Goal: Transaction & Acquisition: Download file/media

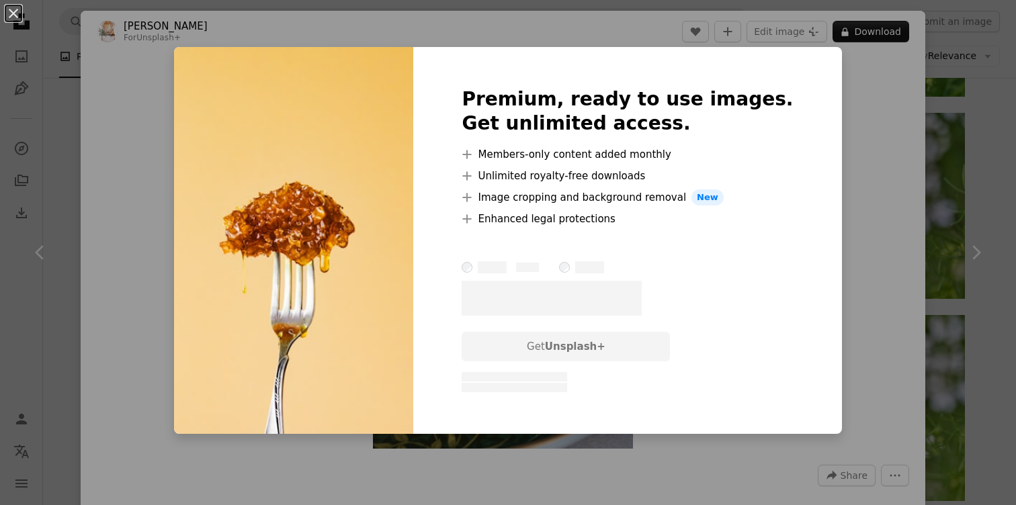
scroll to position [5473, 0]
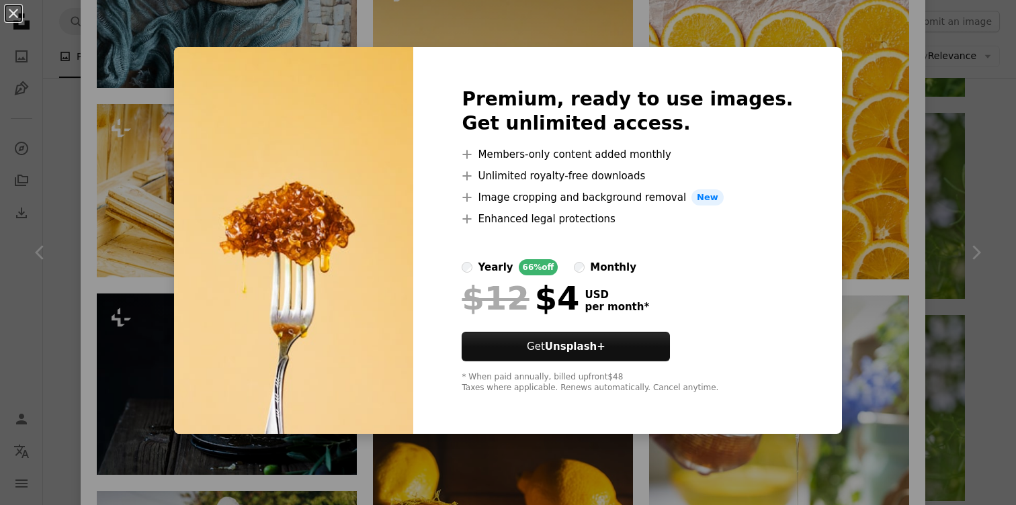
click at [831, 136] on div "An X shape Premium, ready to use images. Get unlimited access. A plus sign Memb…" at bounding box center [508, 252] width 1016 height 505
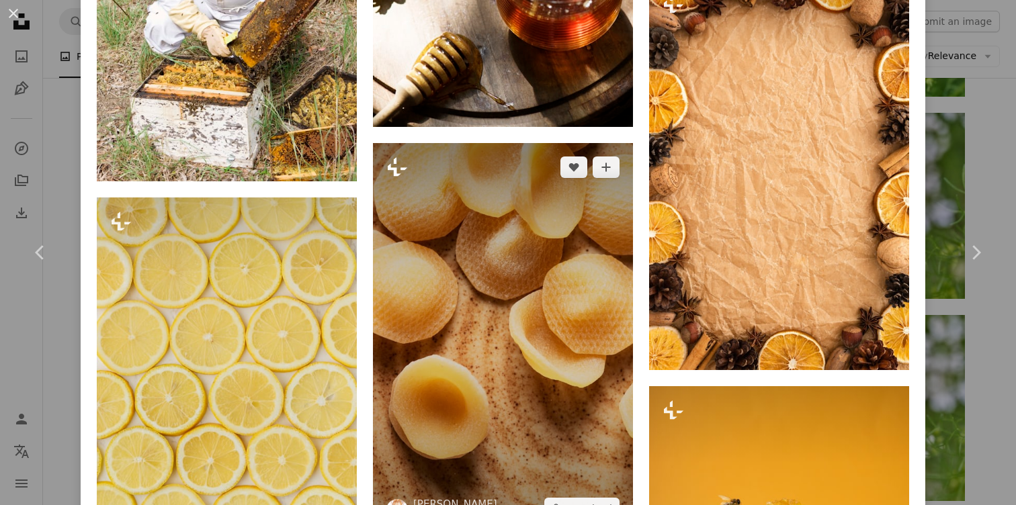
scroll to position [6160, 0]
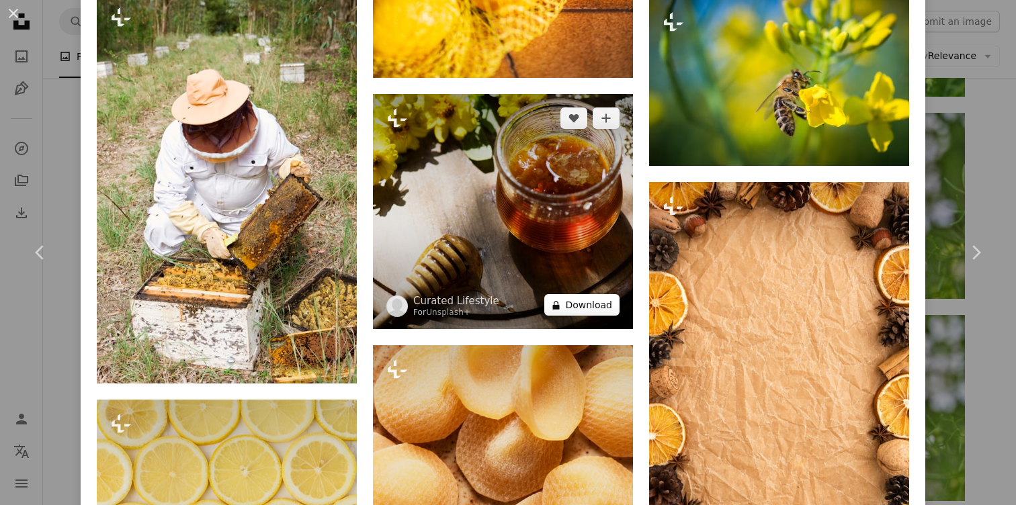
click at [574, 294] on button "A lock Download" at bounding box center [581, 304] width 75 height 21
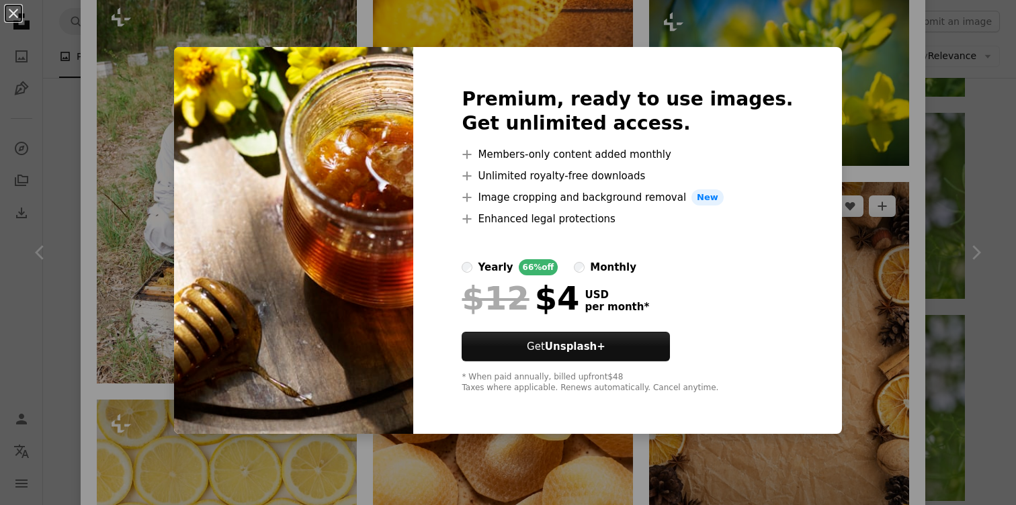
drag, startPoint x: 911, startPoint y: 259, endPoint x: 897, endPoint y: 256, distance: 14.5
click at [911, 259] on div "An X shape Premium, ready to use images. Get unlimited access. A plus sign Memb…" at bounding box center [508, 252] width 1016 height 505
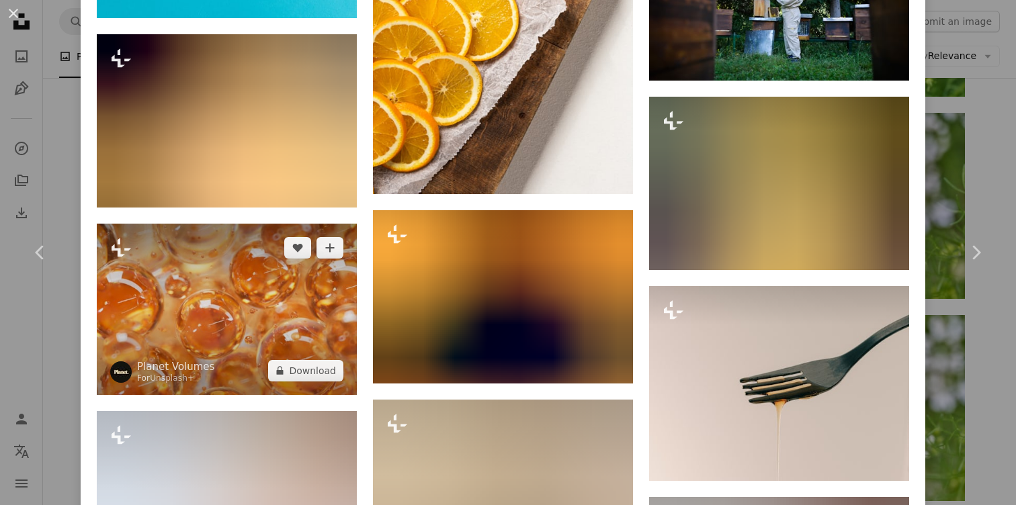
scroll to position [7816, 0]
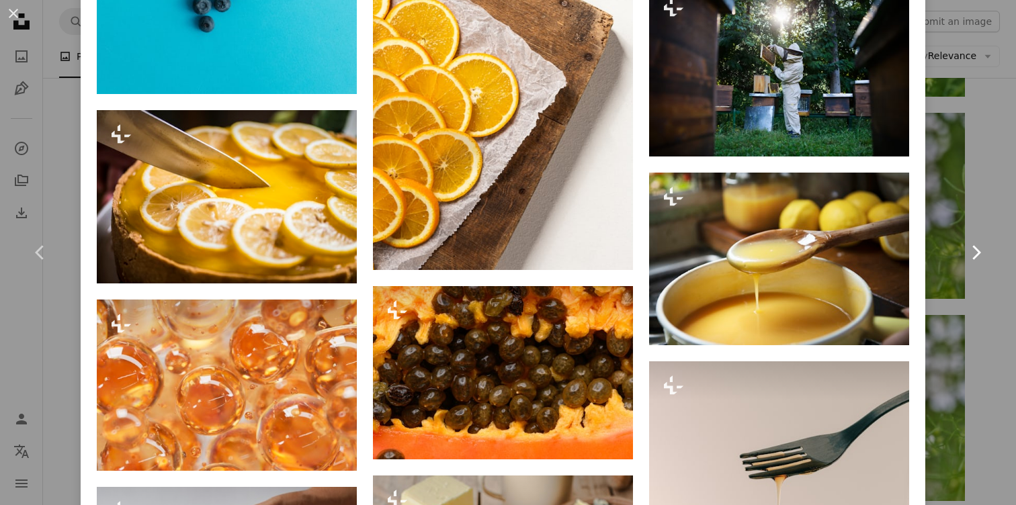
click at [991, 213] on link "Chevron right" at bounding box center [975, 252] width 81 height 129
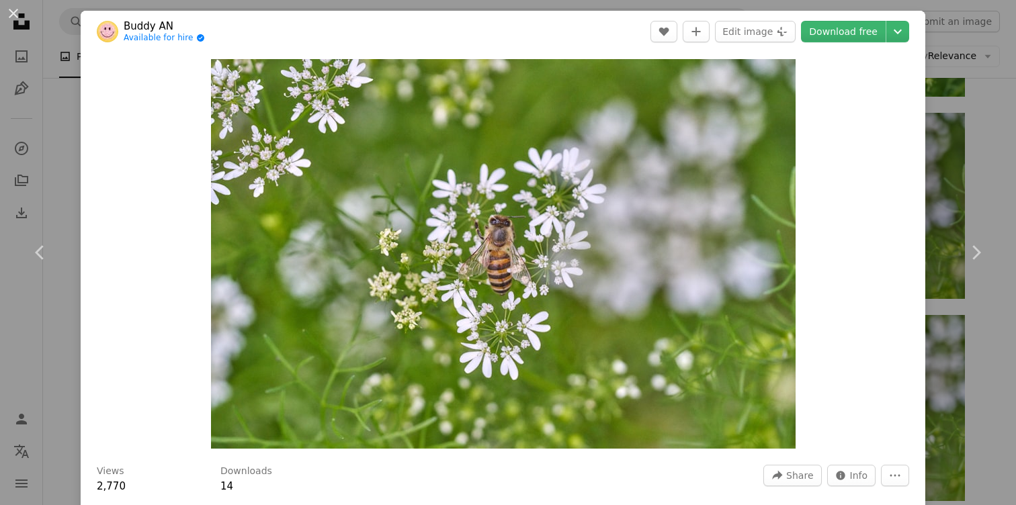
click at [989, 156] on div "An X shape Chevron left Chevron right Buddy AN Available for hire A checkmark i…" at bounding box center [508, 252] width 1016 height 505
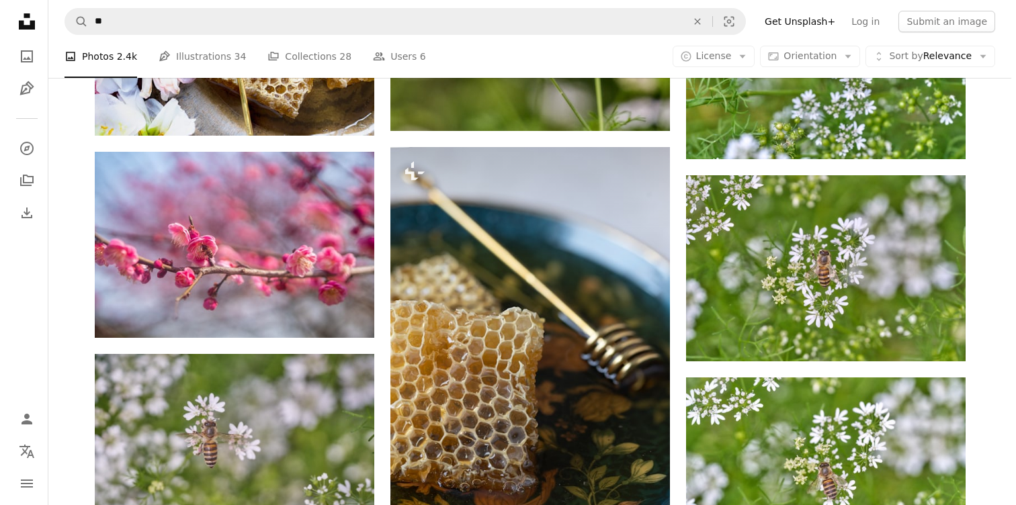
scroll to position [1974, 0]
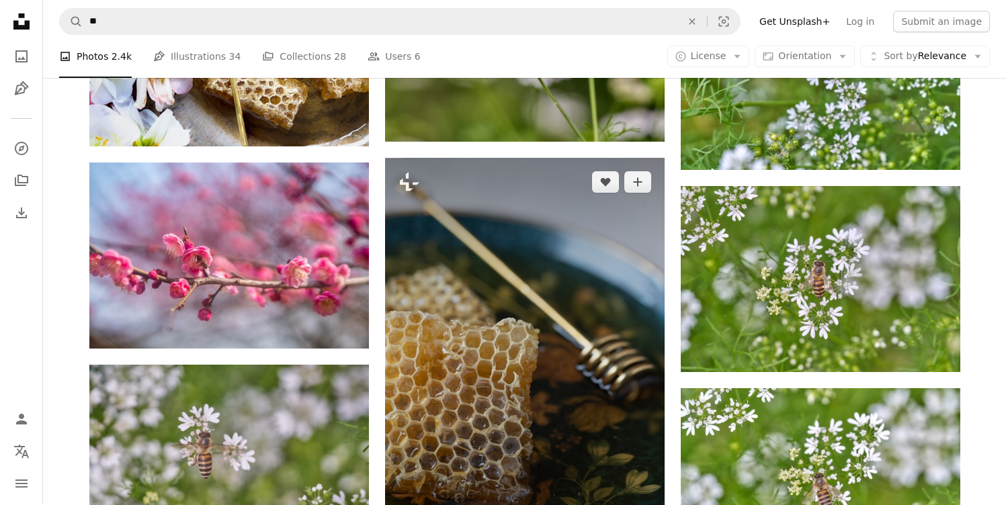
click at [566, 271] on img at bounding box center [524, 367] width 279 height 419
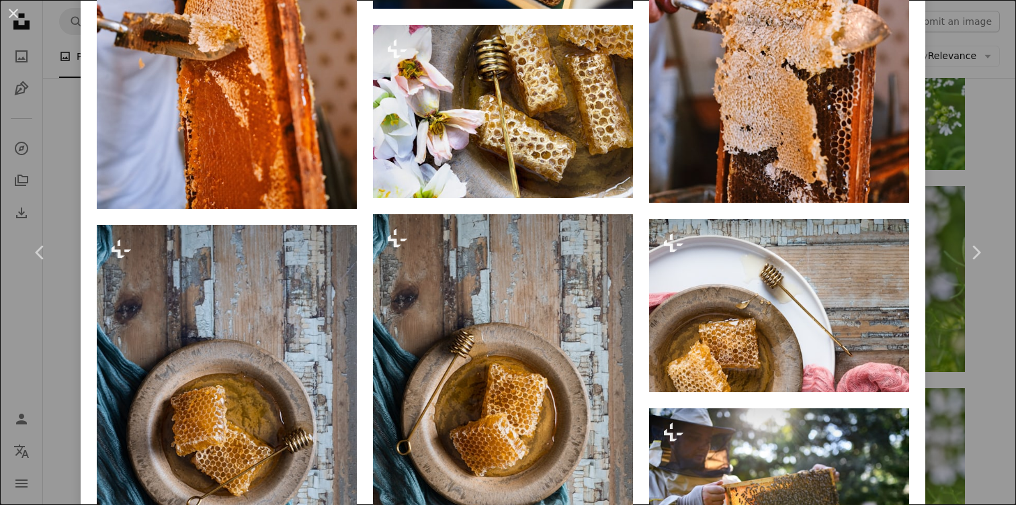
scroll to position [1256, 0]
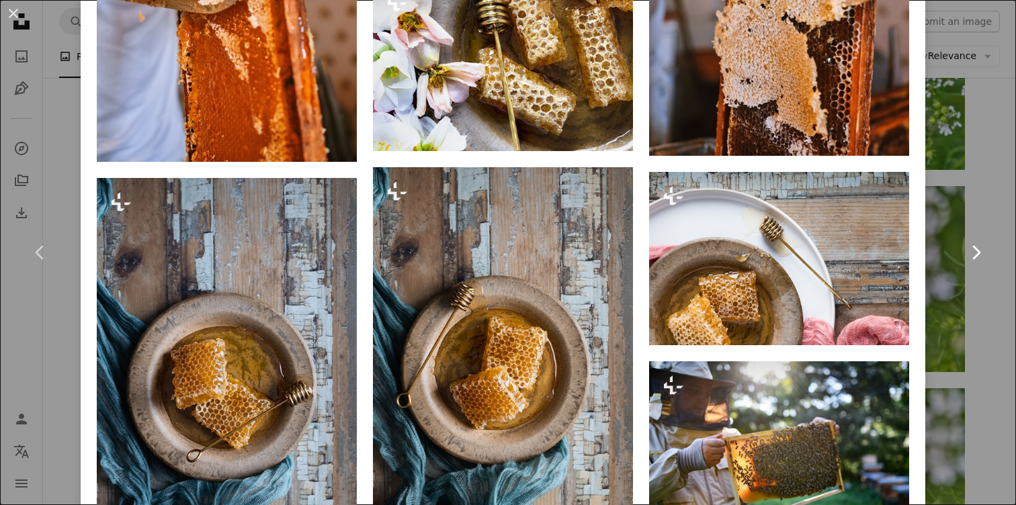
click at [961, 191] on link "Chevron right" at bounding box center [975, 252] width 81 height 129
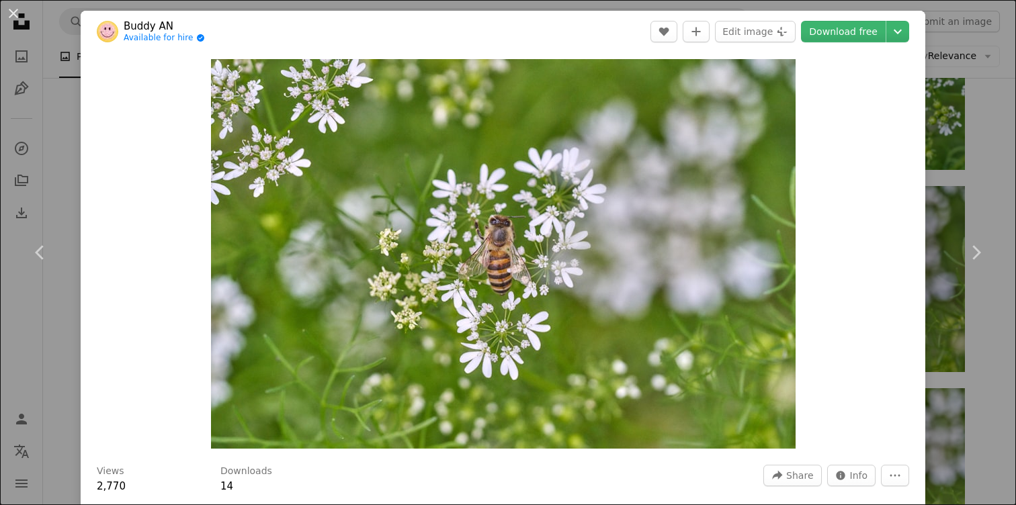
click at [991, 65] on div "An X shape Chevron left Chevron right Buddy AN Available for hire A checkmark i…" at bounding box center [508, 252] width 1016 height 505
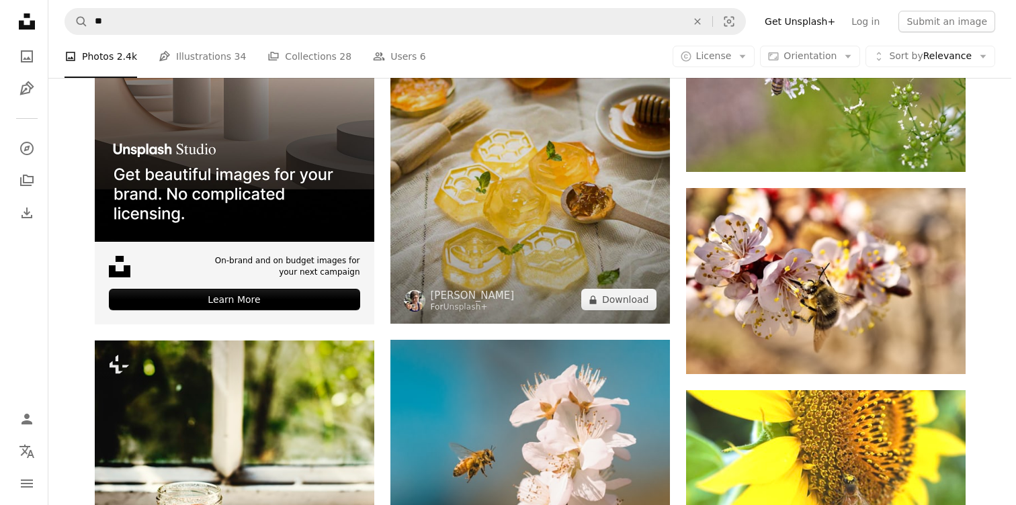
scroll to position [2337, 0]
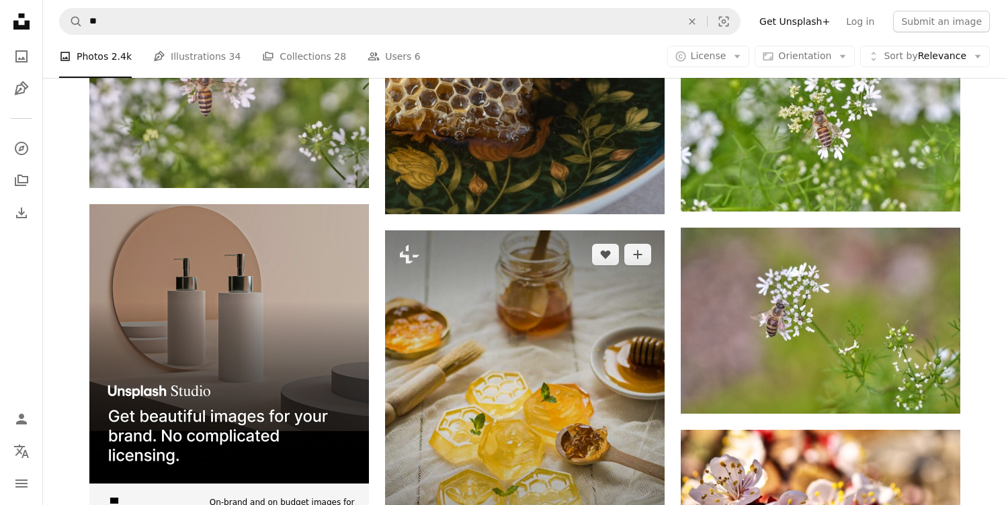
click at [575, 233] on img at bounding box center [524, 397] width 279 height 335
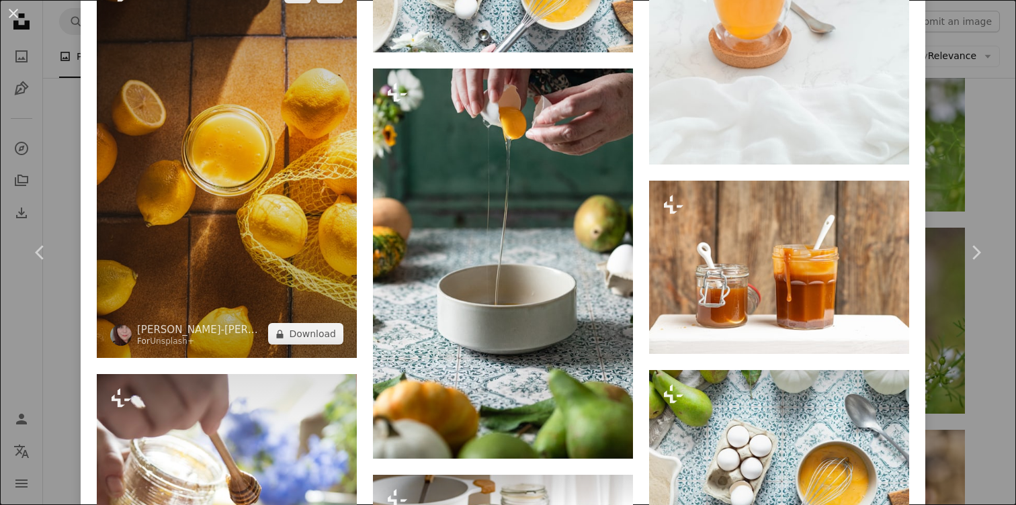
scroll to position [2510, 0]
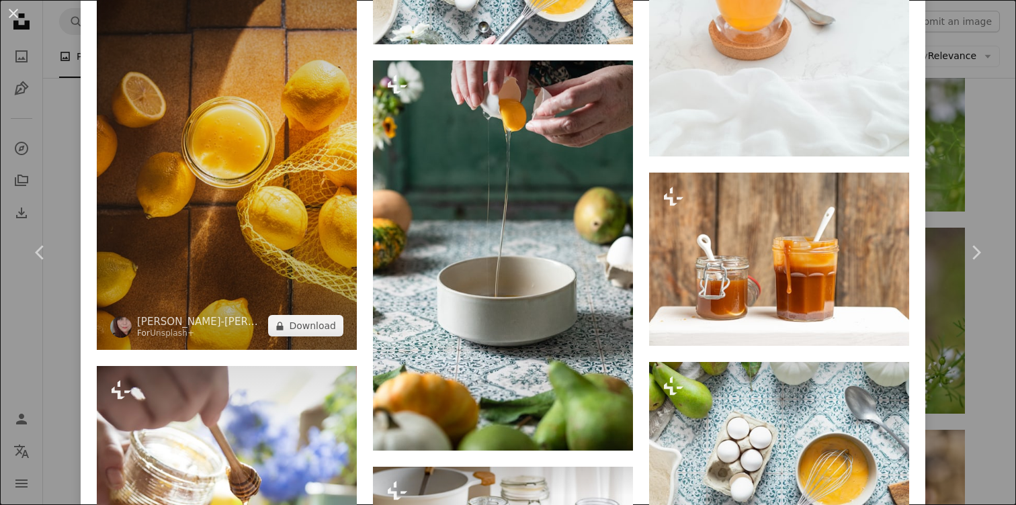
click at [254, 208] on img at bounding box center [227, 155] width 260 height 390
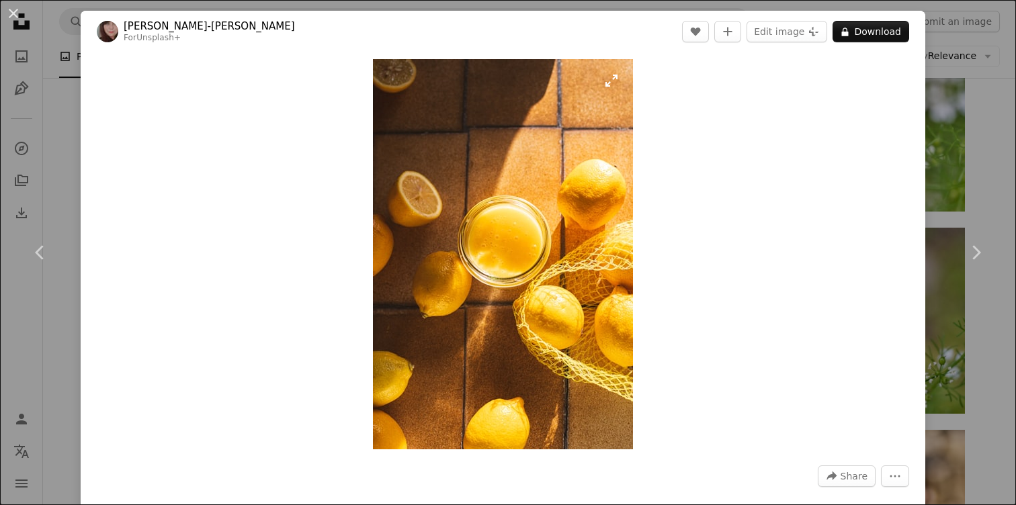
click at [426, 222] on img "Zoom in on this image" at bounding box center [503, 254] width 260 height 390
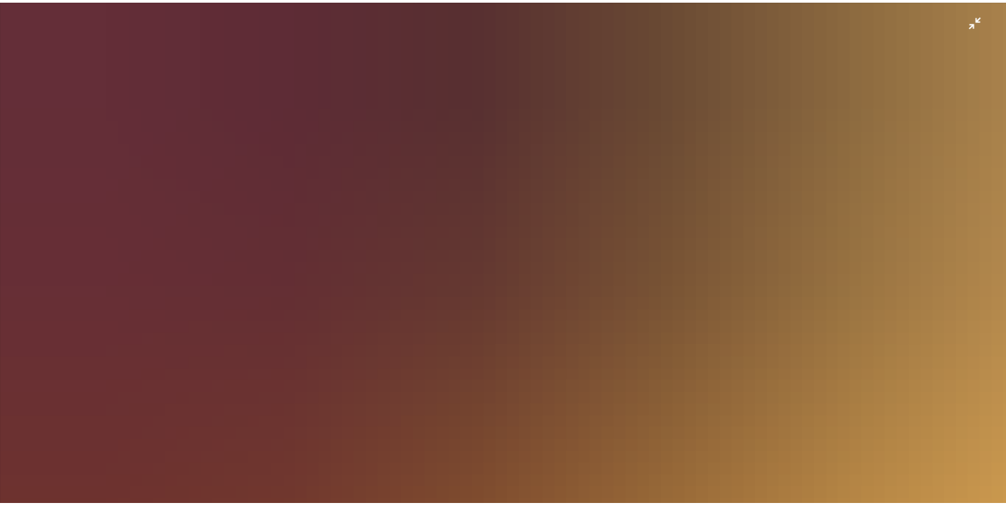
scroll to position [495, 0]
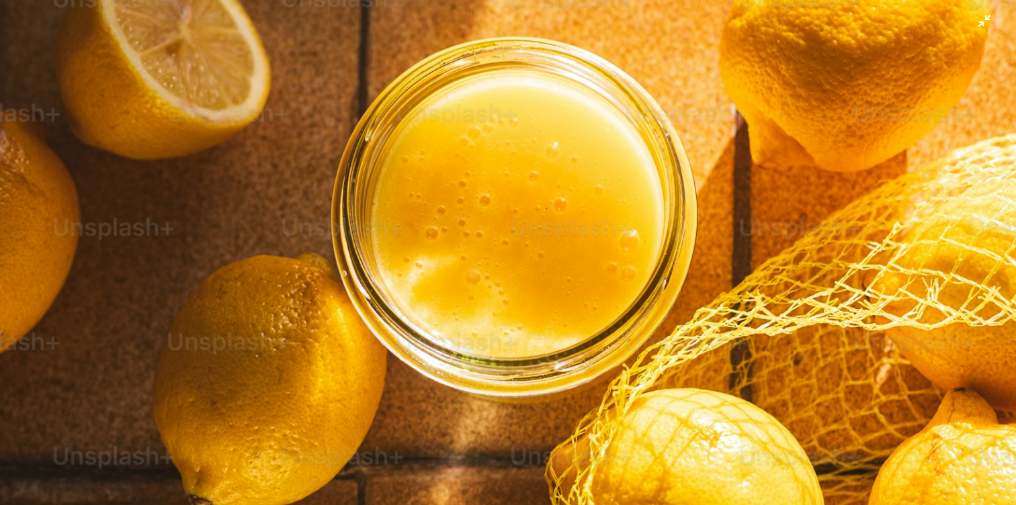
click at [478, 236] on img "Zoom out on this image" at bounding box center [507, 266] width 1017 height 1525
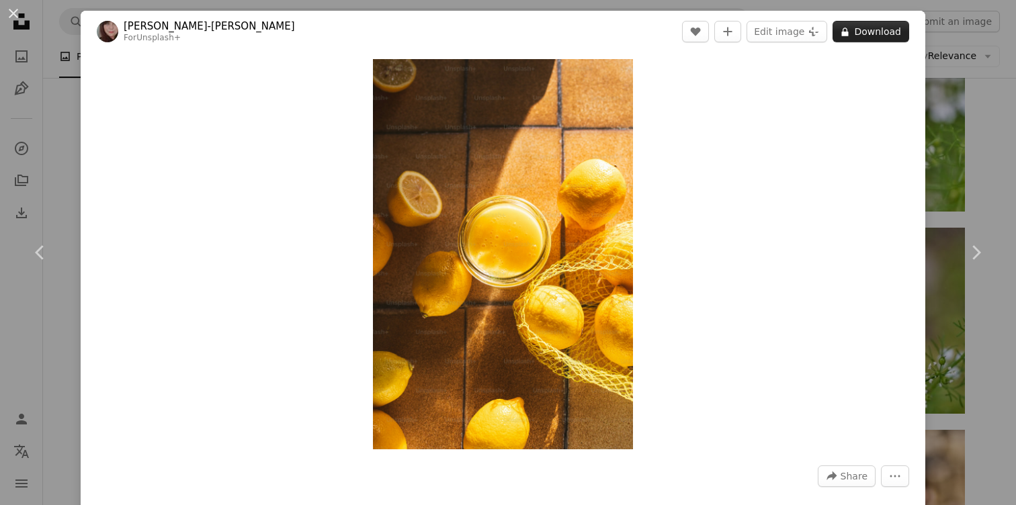
click at [873, 34] on button "A lock Download" at bounding box center [870, 31] width 77 height 21
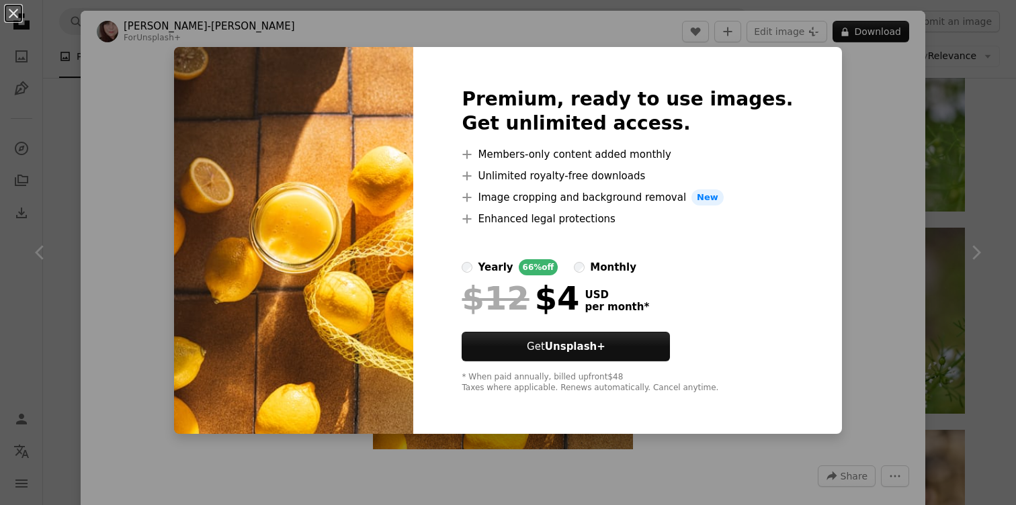
click at [912, 280] on div "An X shape Premium, ready to use images. Get unlimited access. A plus sign Memb…" at bounding box center [508, 252] width 1016 height 505
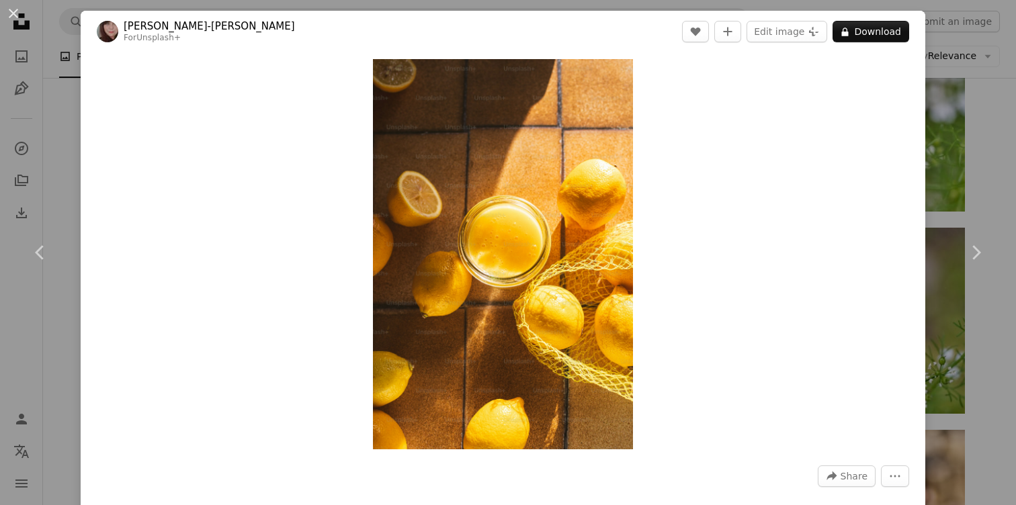
click at [971, 100] on div "An X shape Chevron left Chevron right [PERSON_NAME]-[PERSON_NAME] For Unsplash+…" at bounding box center [508, 252] width 1016 height 505
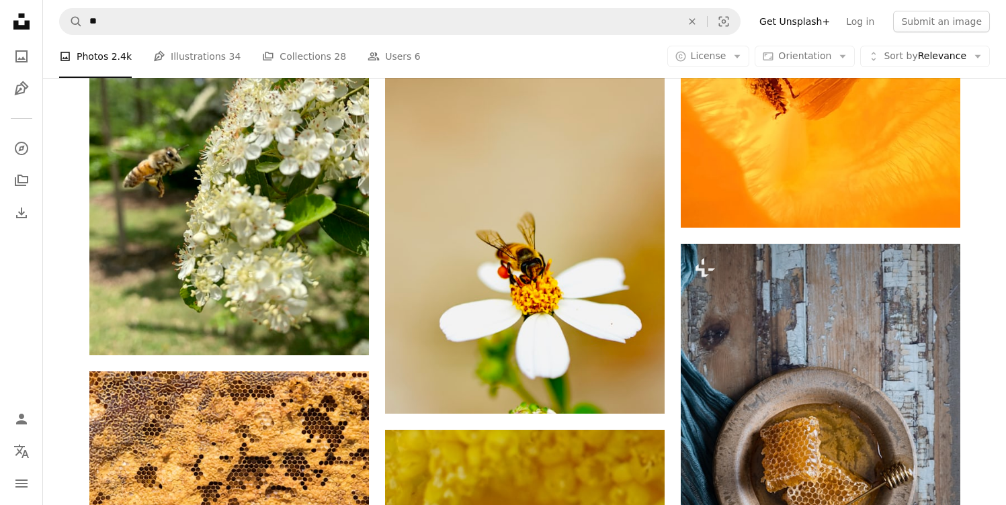
scroll to position [5023, 0]
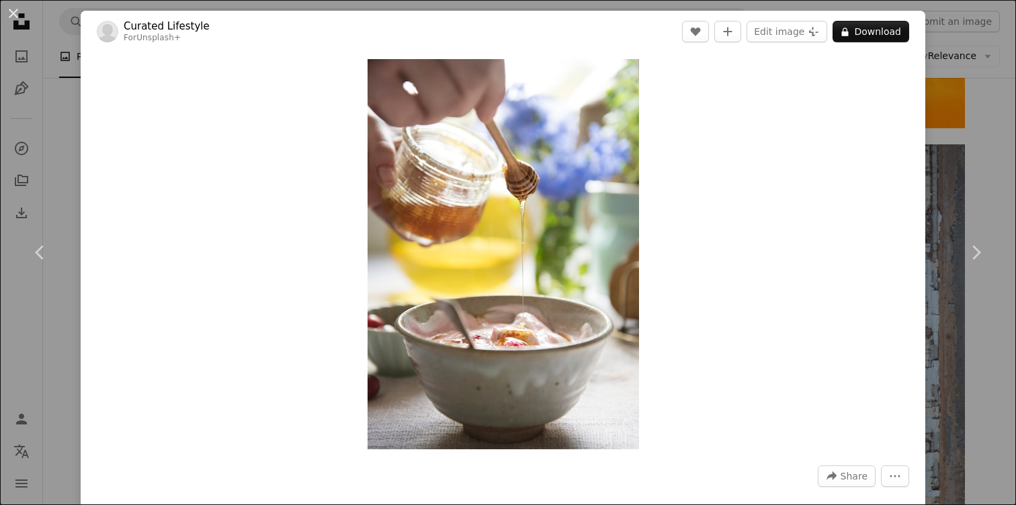
click at [965, 88] on div "An X shape Chevron left Chevron right Curated Lifestyle For Unsplash+ A heart A…" at bounding box center [508, 252] width 1016 height 505
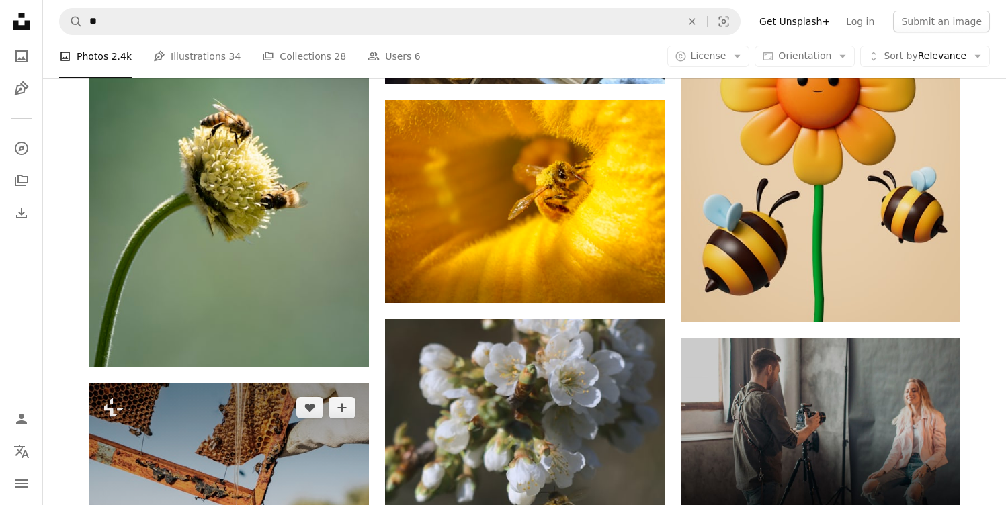
scroll to position [4005, 0]
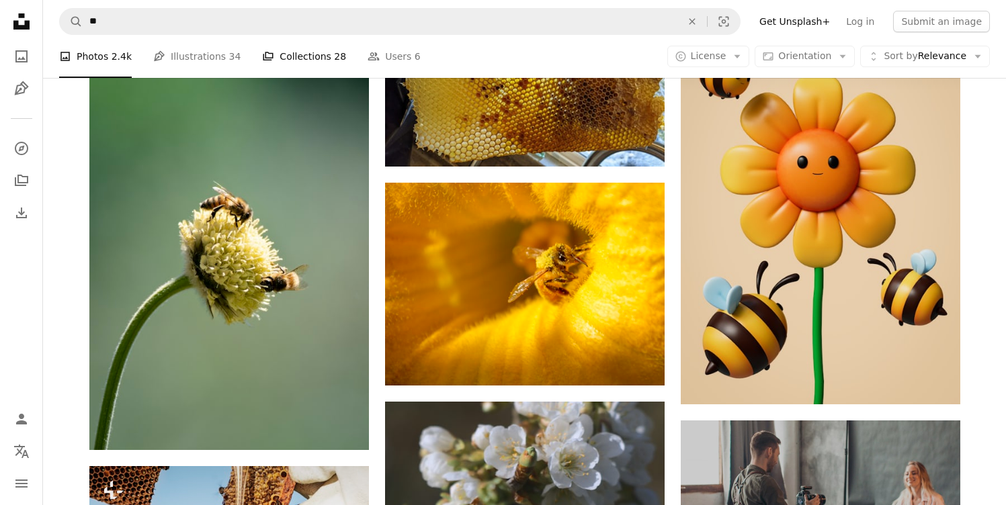
click at [301, 64] on link "A stack of folders Collections 28" at bounding box center [304, 56] width 84 height 43
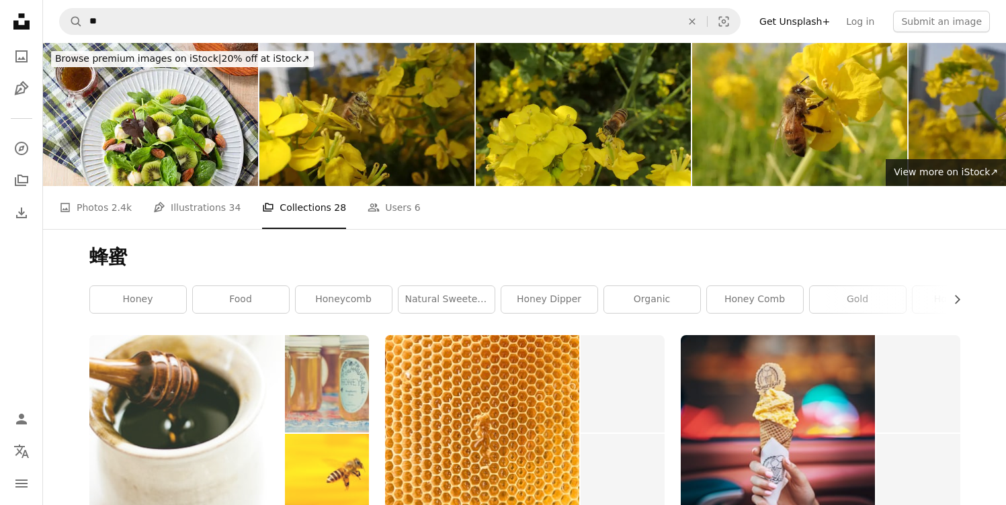
click at [244, 335] on img at bounding box center [186, 432] width 195 height 195
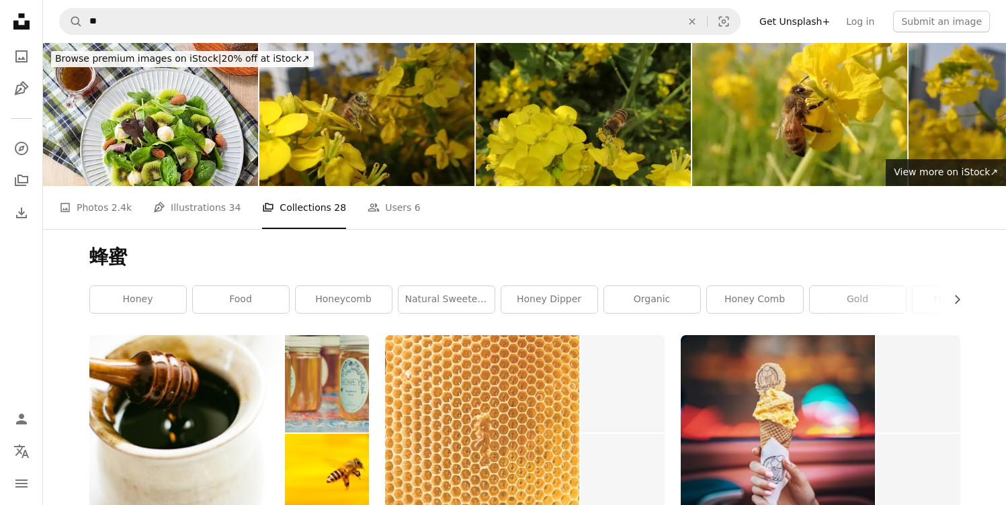
click at [513, 335] on img at bounding box center [482, 432] width 195 height 195
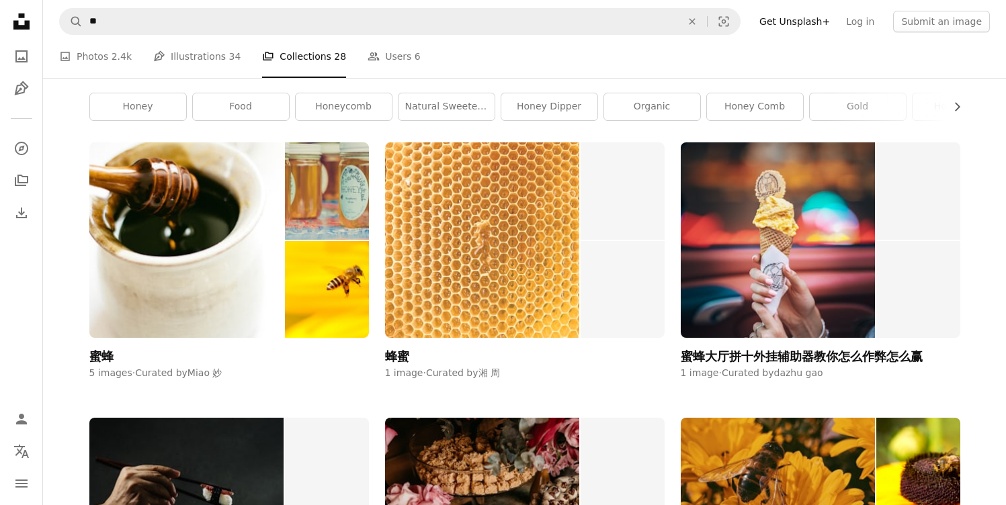
scroll to position [209, 0]
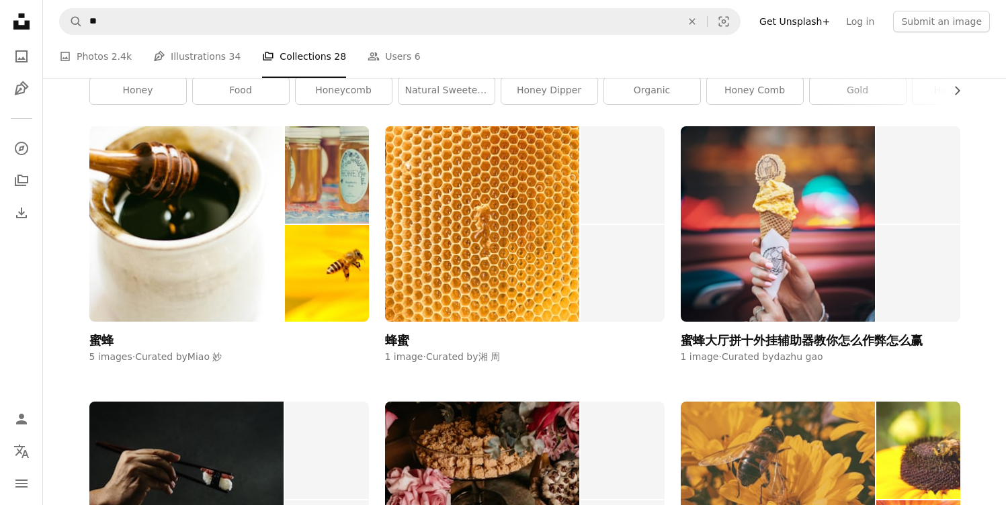
click at [819, 402] on img at bounding box center [777, 499] width 195 height 195
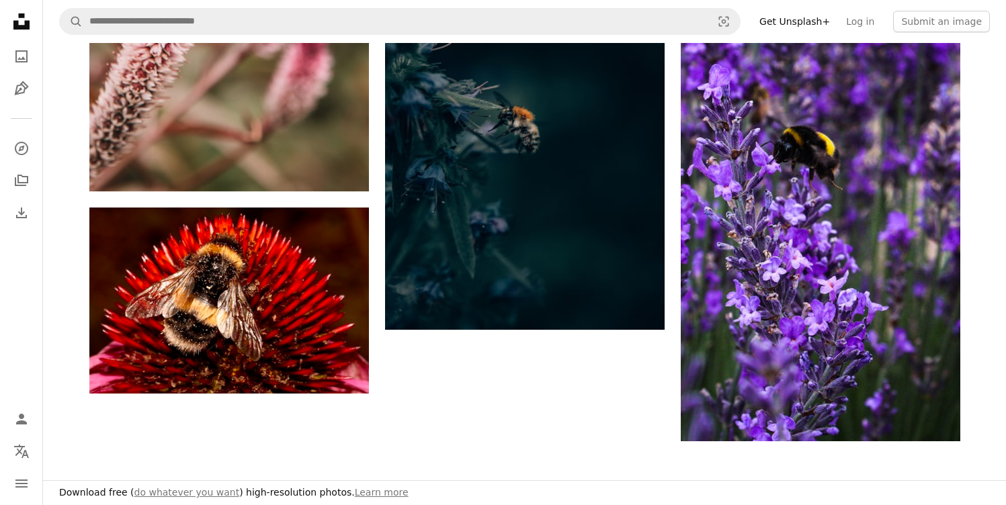
scroll to position [2252, 0]
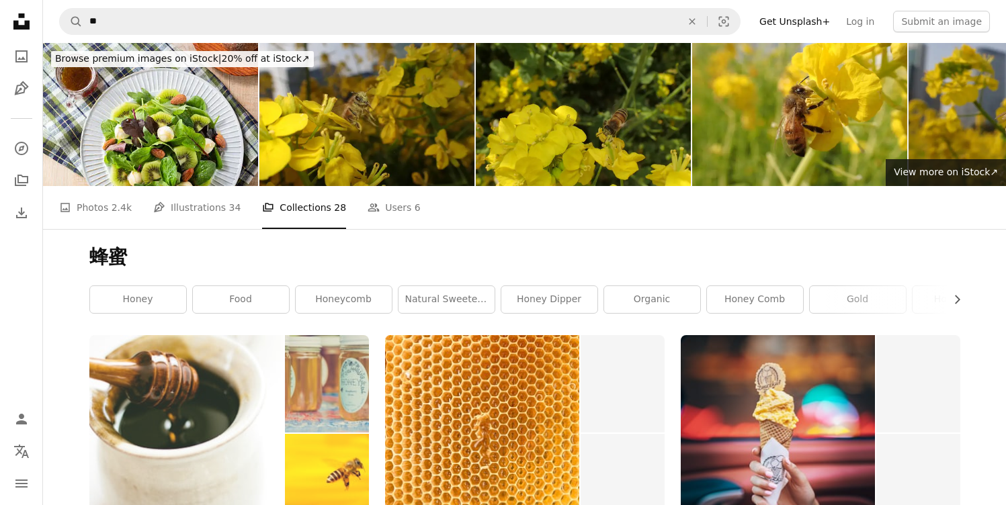
scroll to position [255, 0]
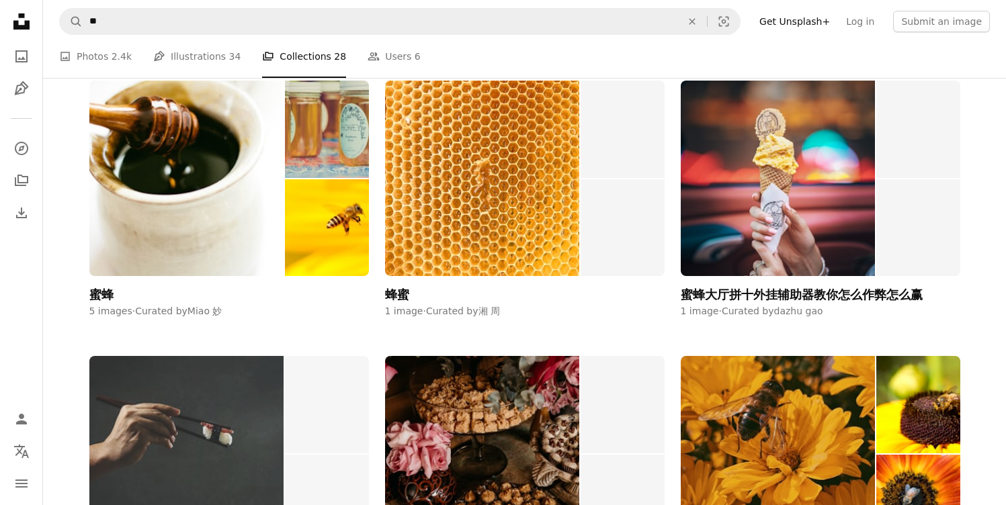
click at [223, 356] on img at bounding box center [186, 453] width 195 height 195
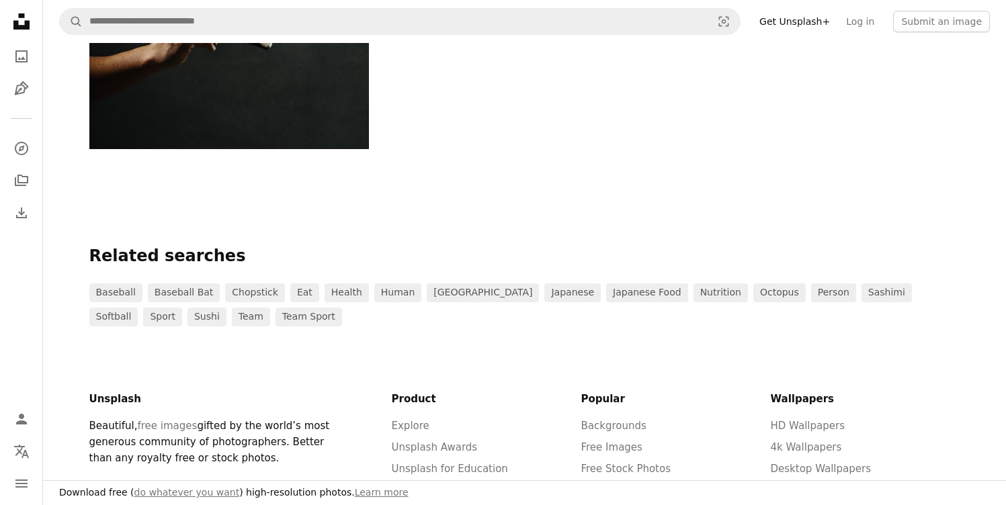
scroll to position [590, 0]
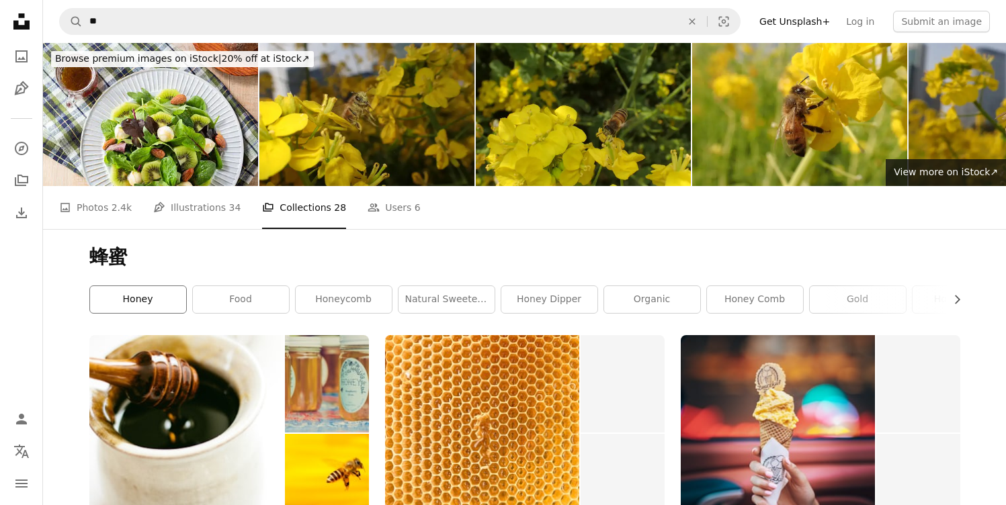
click at [143, 286] on link "honey" at bounding box center [138, 299] width 96 height 27
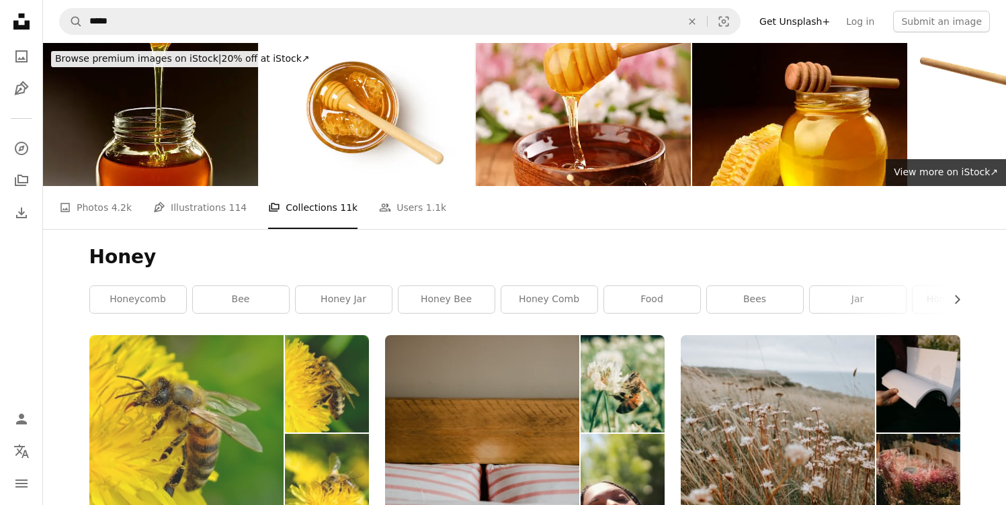
click at [237, 335] on img at bounding box center [186, 432] width 195 height 195
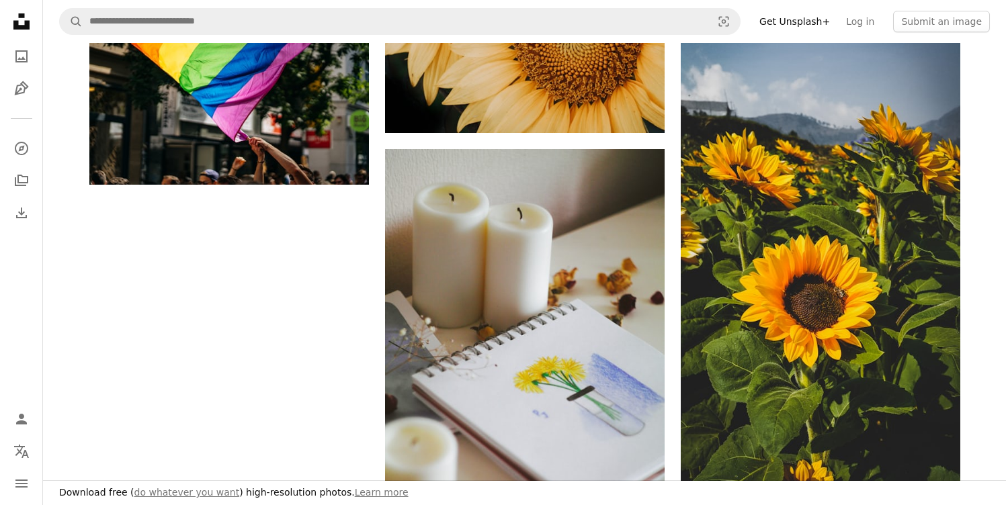
scroll to position [2335, 0]
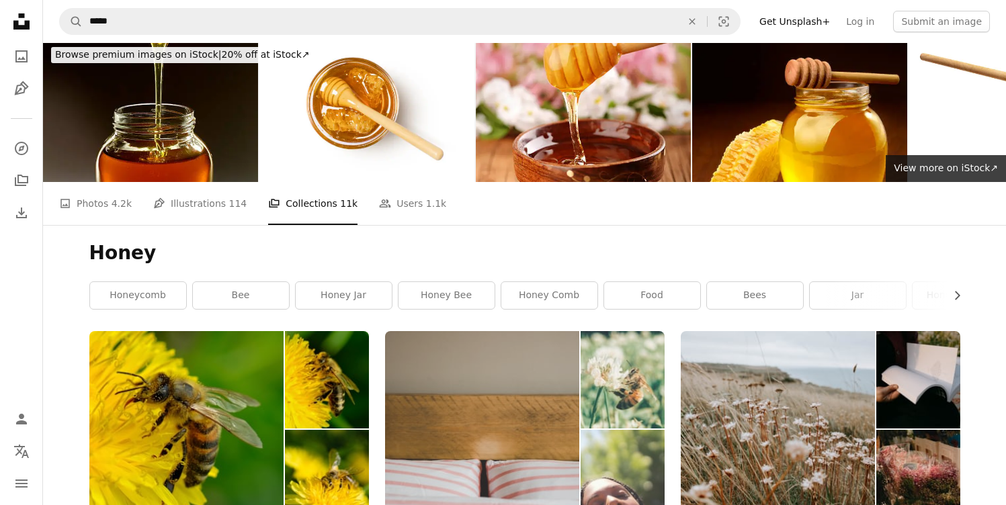
scroll to position [5, 0]
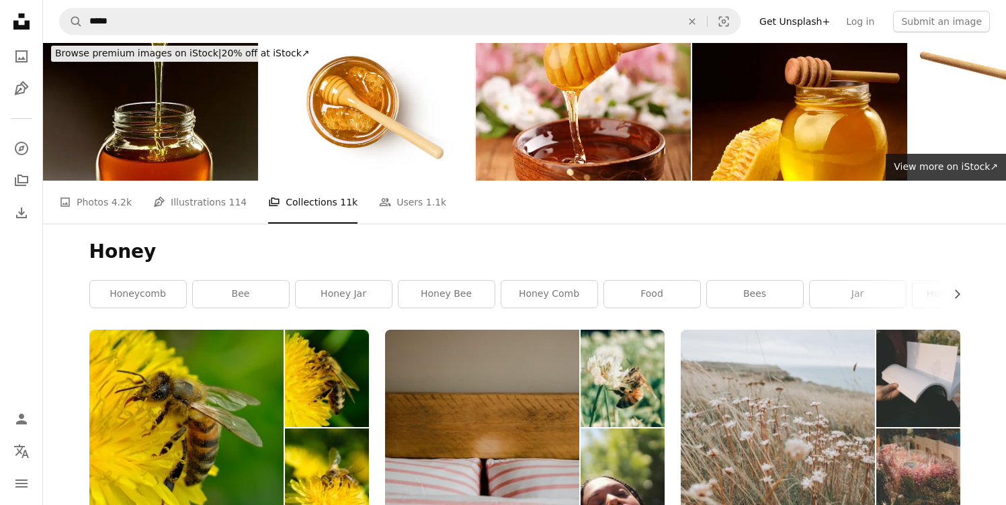
click at [764, 330] on img at bounding box center [777, 427] width 195 height 195
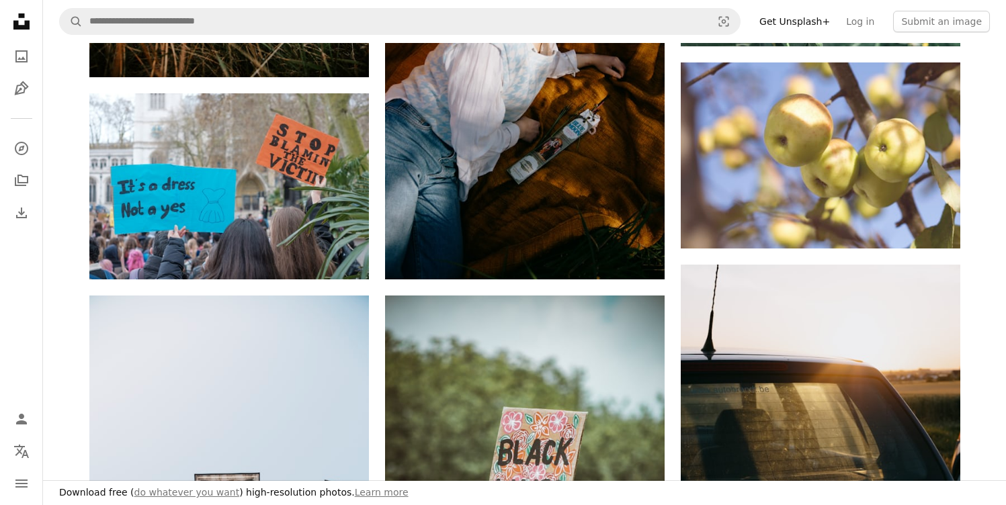
scroll to position [619, 0]
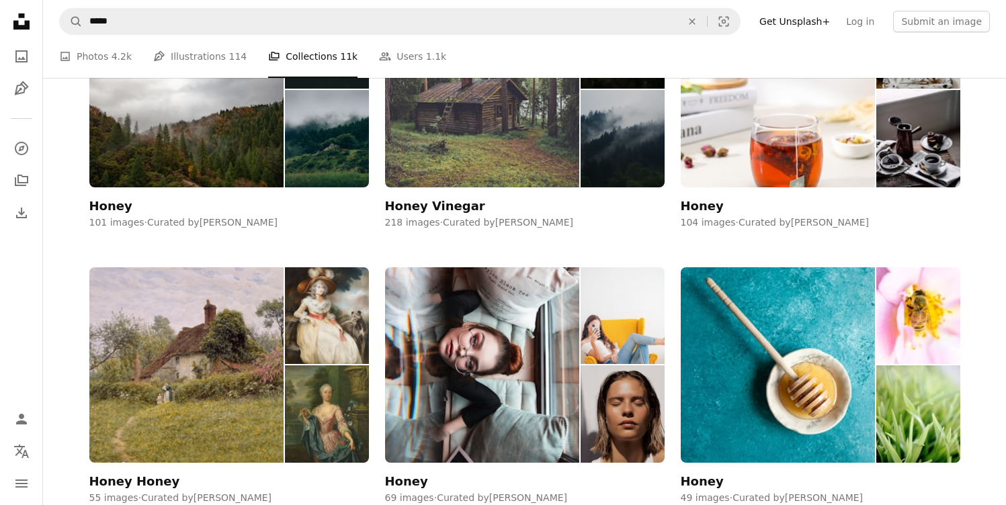
scroll to position [5, 0]
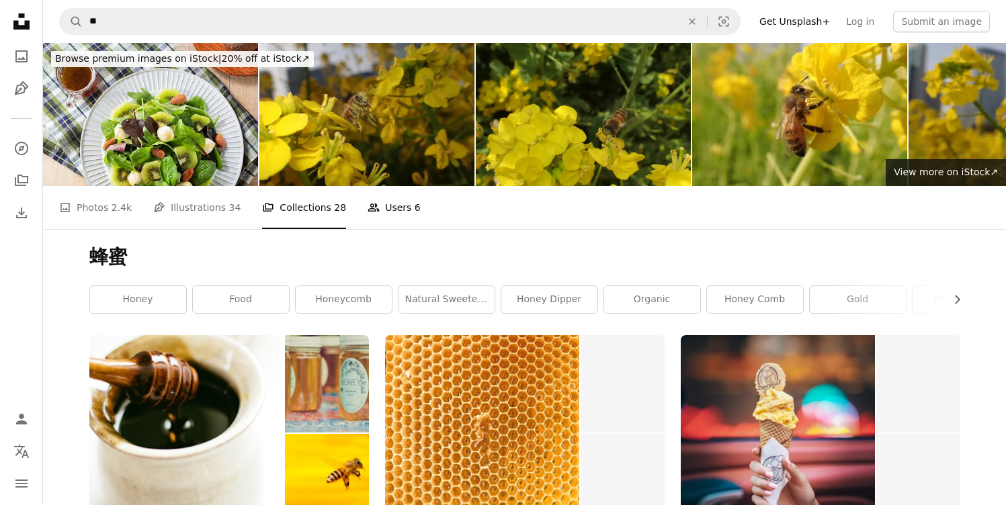
click at [414, 200] on span "6" at bounding box center [417, 207] width 6 height 15
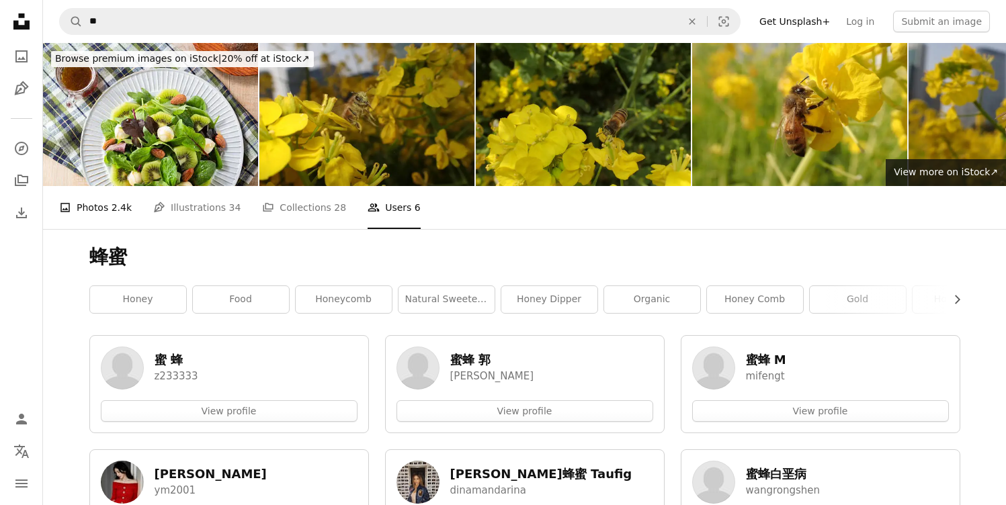
click at [91, 186] on link "A photo Photos 2.4k" at bounding box center [95, 207] width 73 height 43
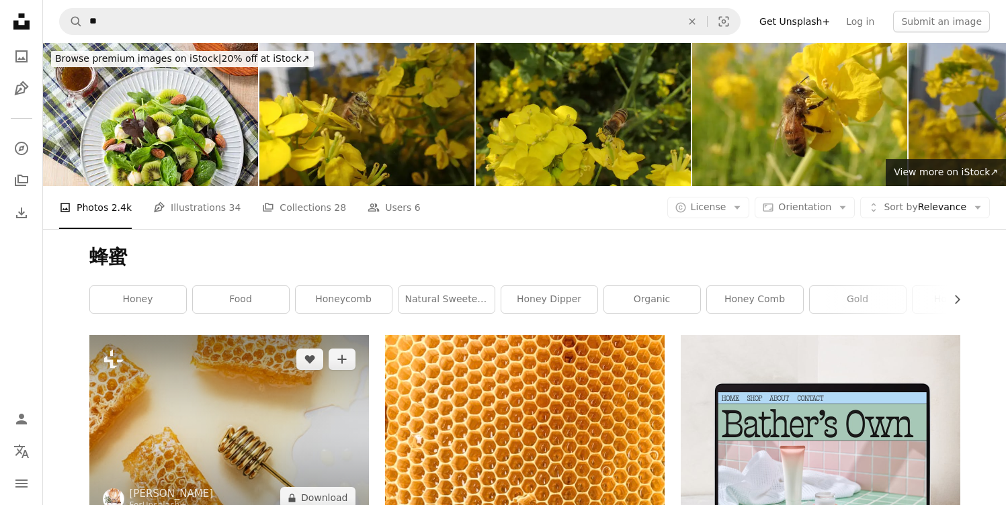
click at [247, 335] on img at bounding box center [228, 428] width 279 height 187
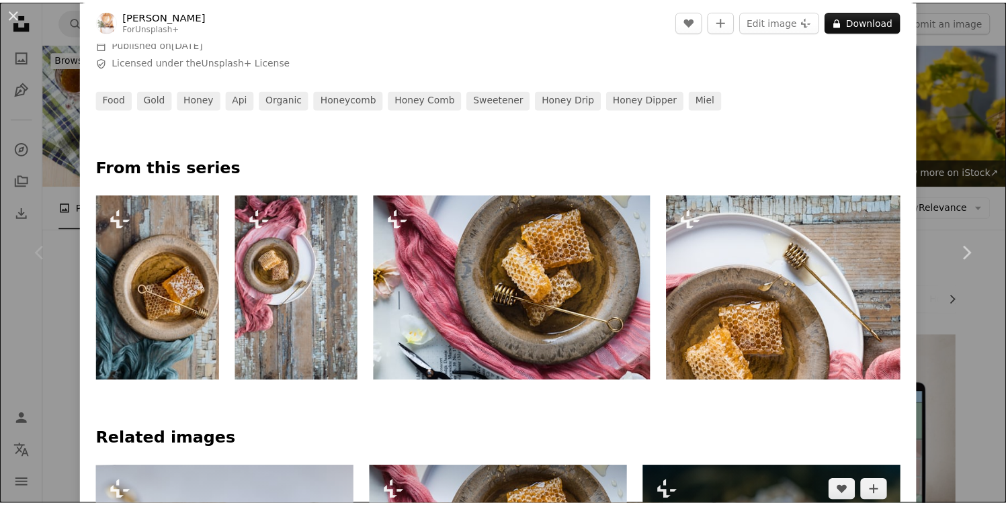
scroll to position [846, 0]
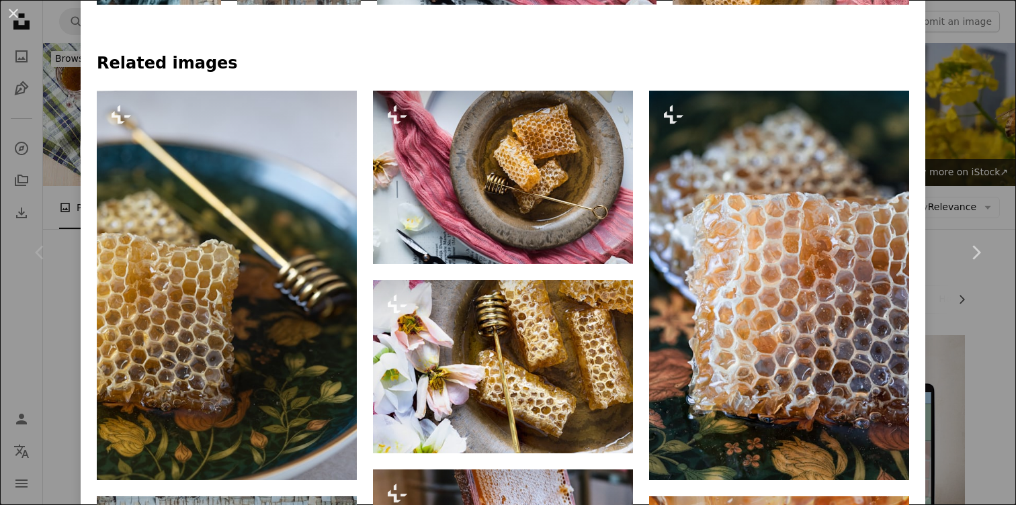
click at [964, 107] on div "An X shape Chevron left Chevron right [PERSON_NAME] For Unsplash+ A heart A plu…" at bounding box center [508, 252] width 1016 height 505
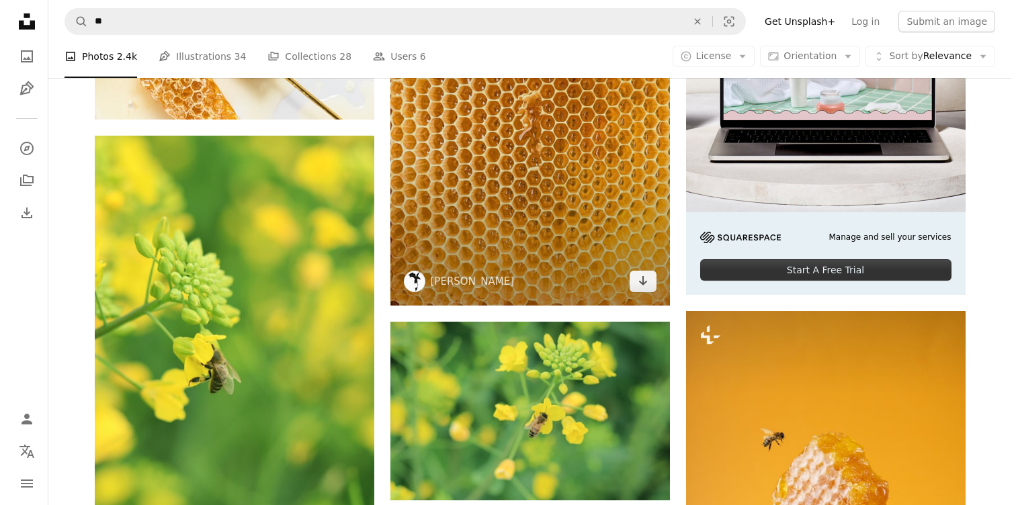
scroll to position [402, 0]
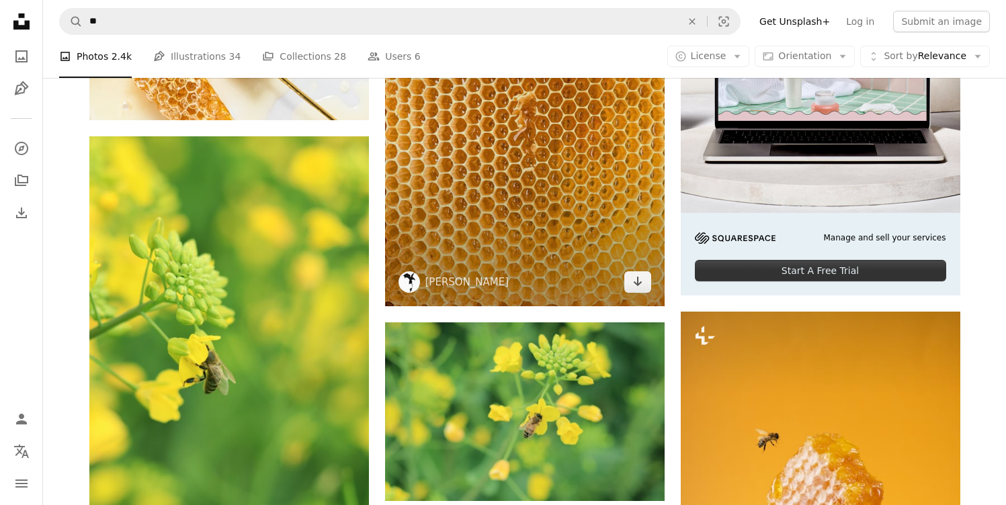
click at [560, 144] on img at bounding box center [524, 120] width 279 height 373
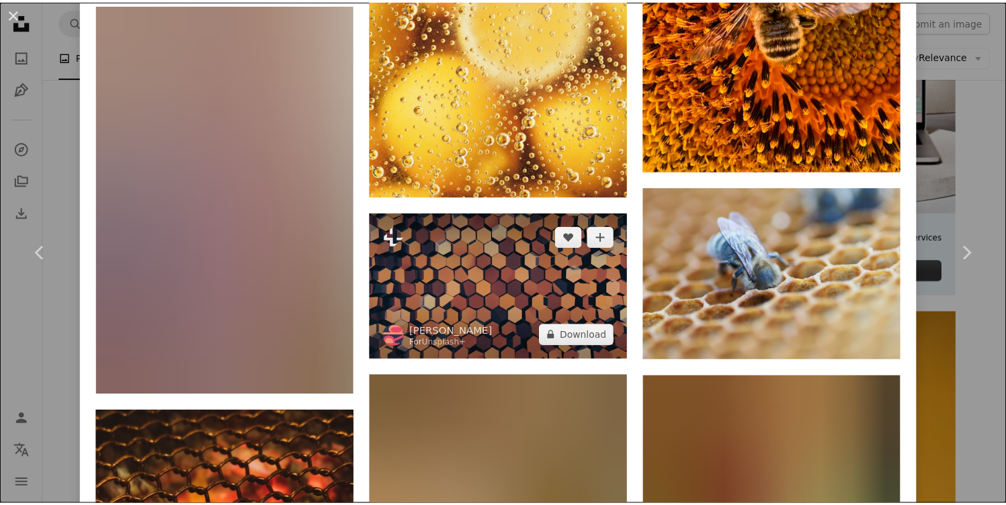
scroll to position [8790, 0]
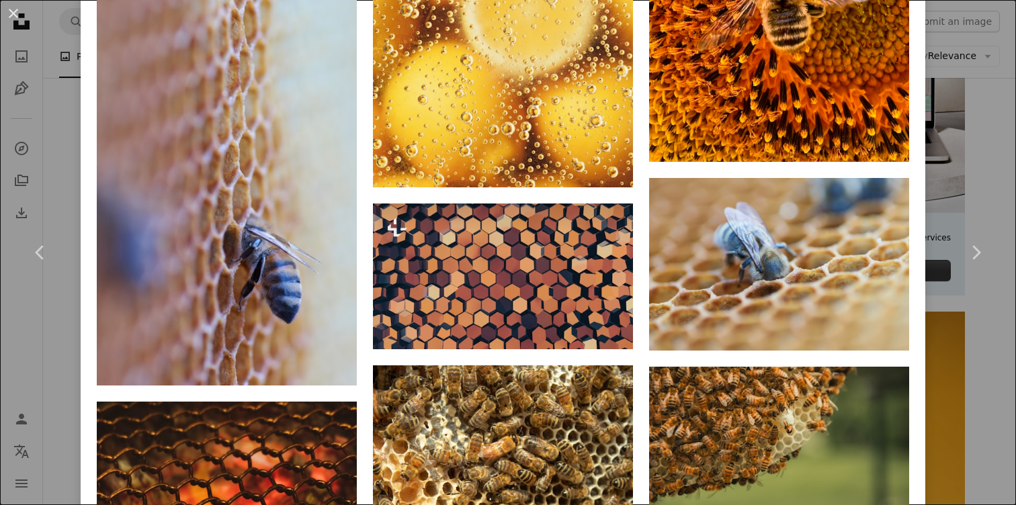
click at [981, 126] on div "An X shape Chevron left Chevron right [PERSON_NAME] jns_hnsl A heart A plus sig…" at bounding box center [508, 252] width 1016 height 505
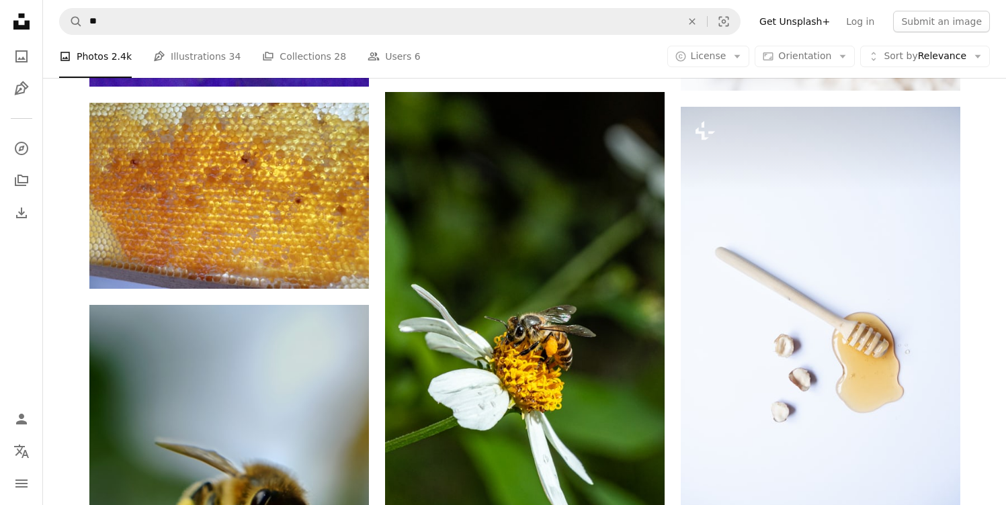
scroll to position [7600, 0]
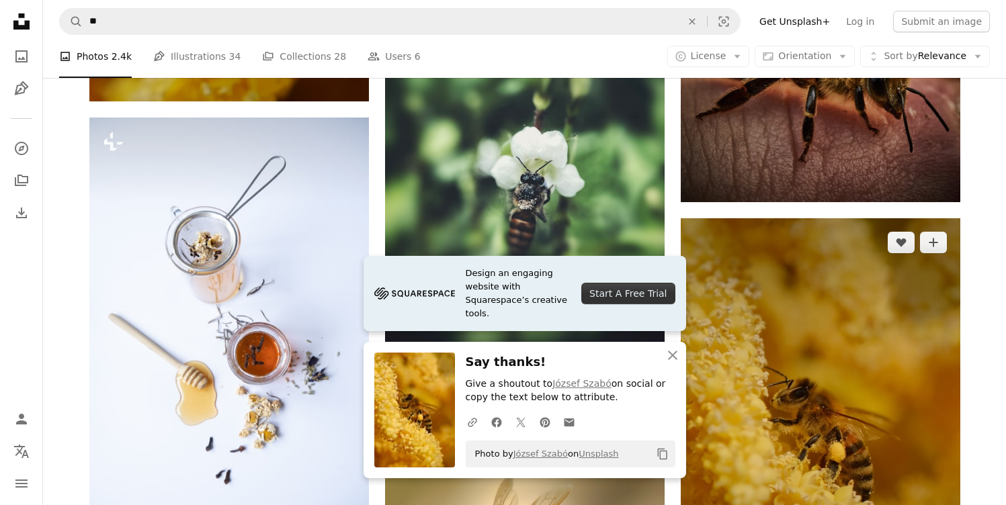
scroll to position [8252, 0]
